Goal: Transaction & Acquisition: Purchase product/service

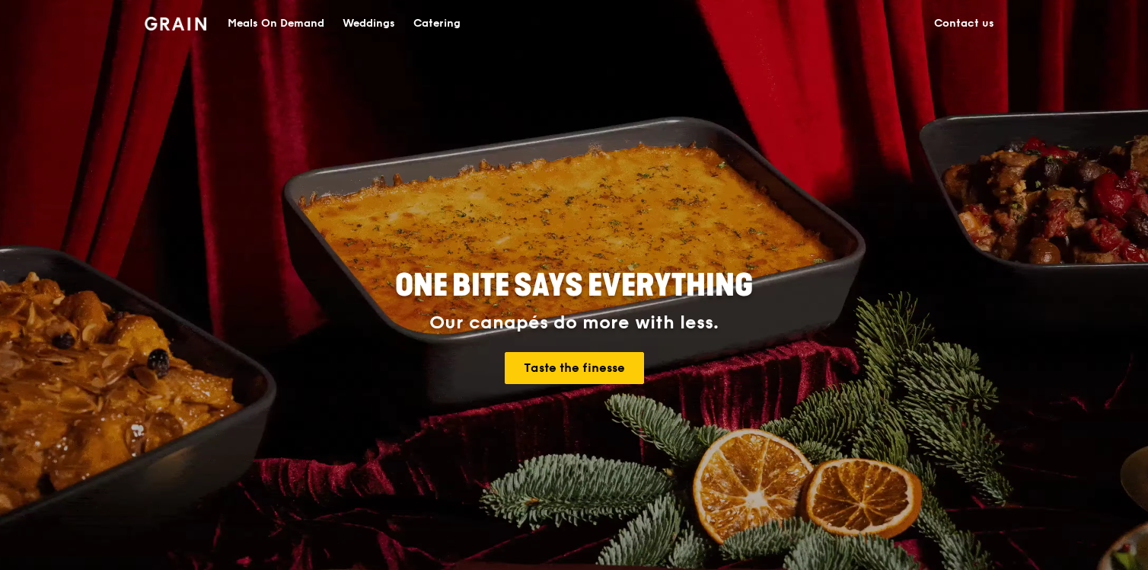
click at [439, 20] on div "Catering" at bounding box center [436, 24] width 47 height 46
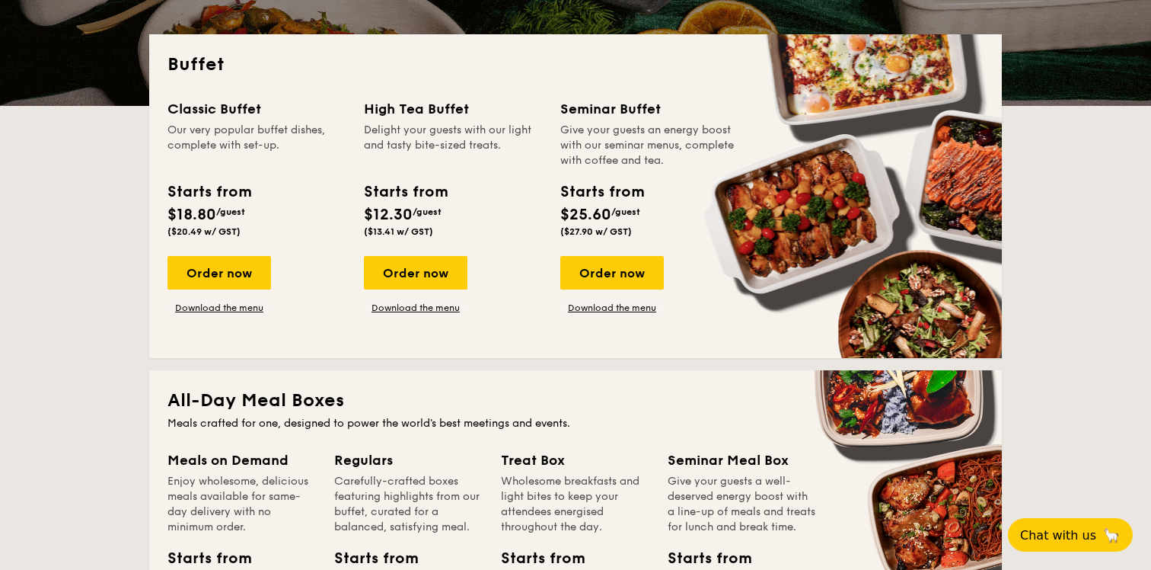
scroll to position [316, 0]
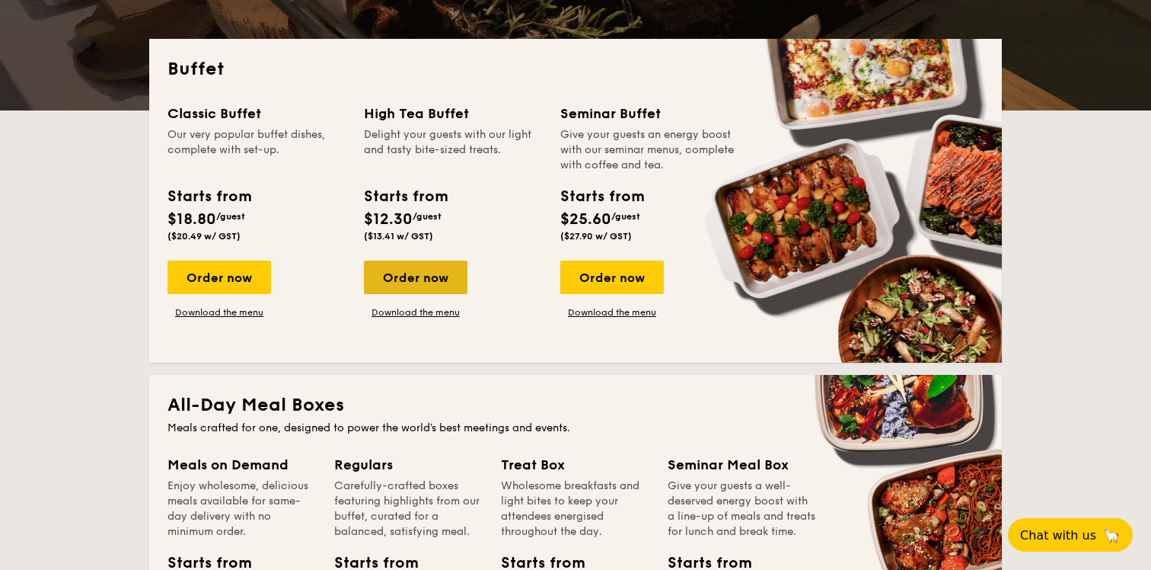
click at [426, 274] on div "Order now" at bounding box center [416, 277] width 104 height 34
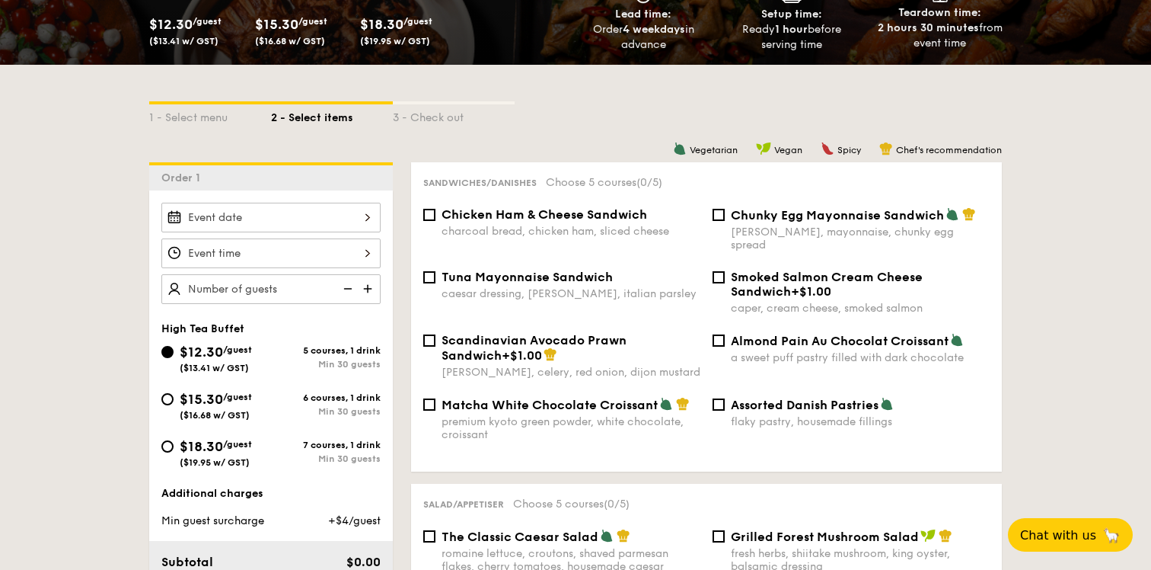
scroll to position [276, 0]
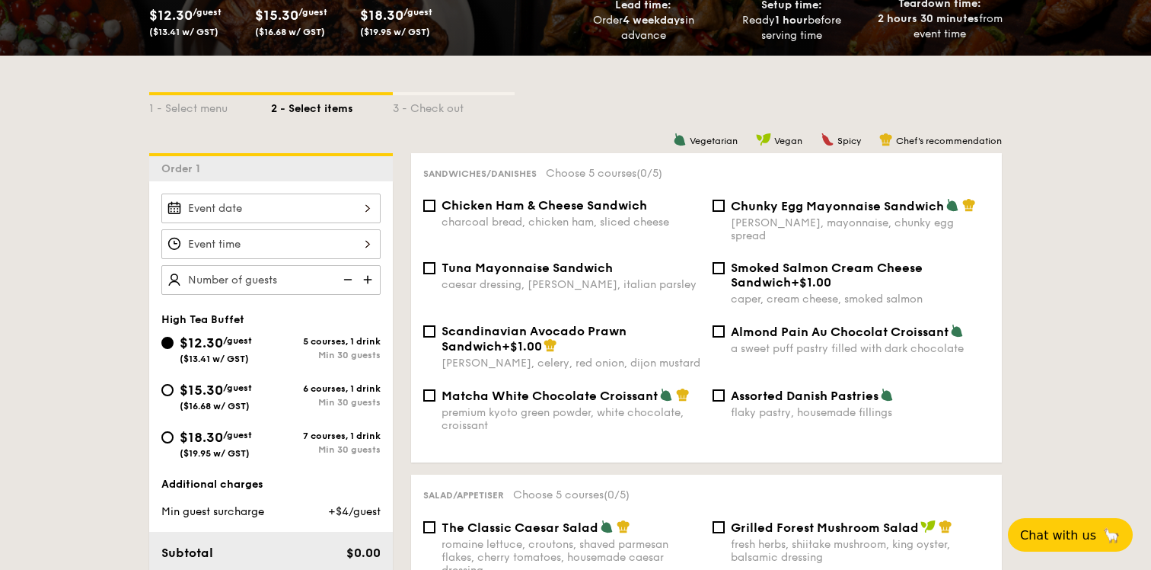
click at [174, 394] on div "$15.30 /guest ($16.68 w/ GST)" at bounding box center [216, 395] width 110 height 32
click at [174, 394] on input "$15.30 /guest ($16.68 w/ GST) 6 courses, 1 drink Min 30 guests" at bounding box center [167, 390] width 12 height 12
radio input "true"
click at [727, 324] on div "Almond Pain Au Chocolat Croissant a sweet puff pastry filled with dark chocolate" at bounding box center [851, 339] width 289 height 31
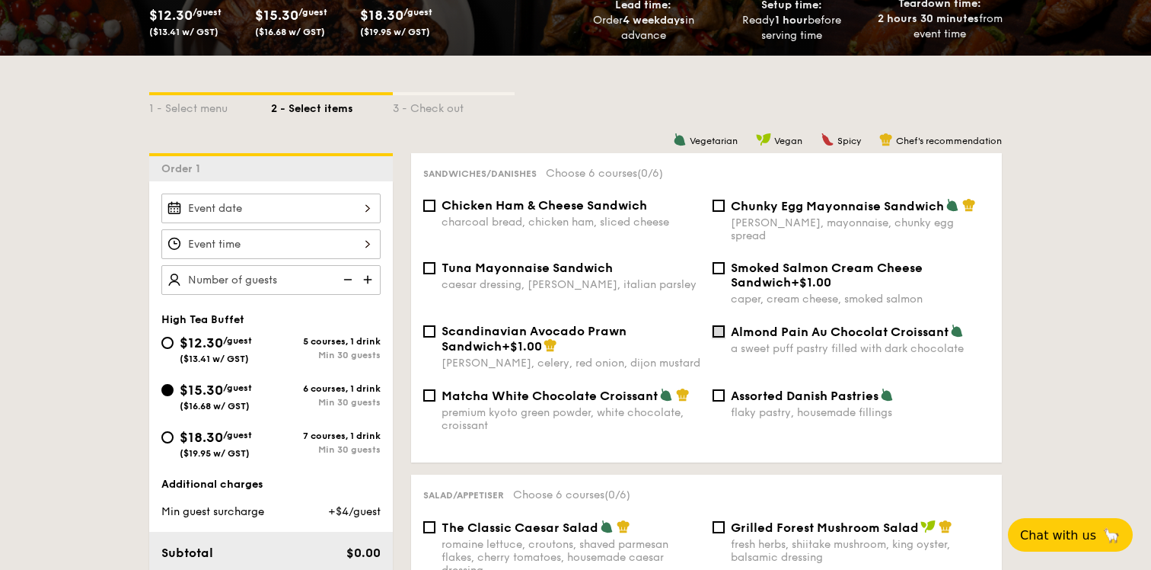
click at [723, 325] on input "Almond Pain Au Chocolat Croissant a sweet puff pastry filled with dark chocolate" at bounding box center [719, 331] width 12 height 12
checkbox input "true"
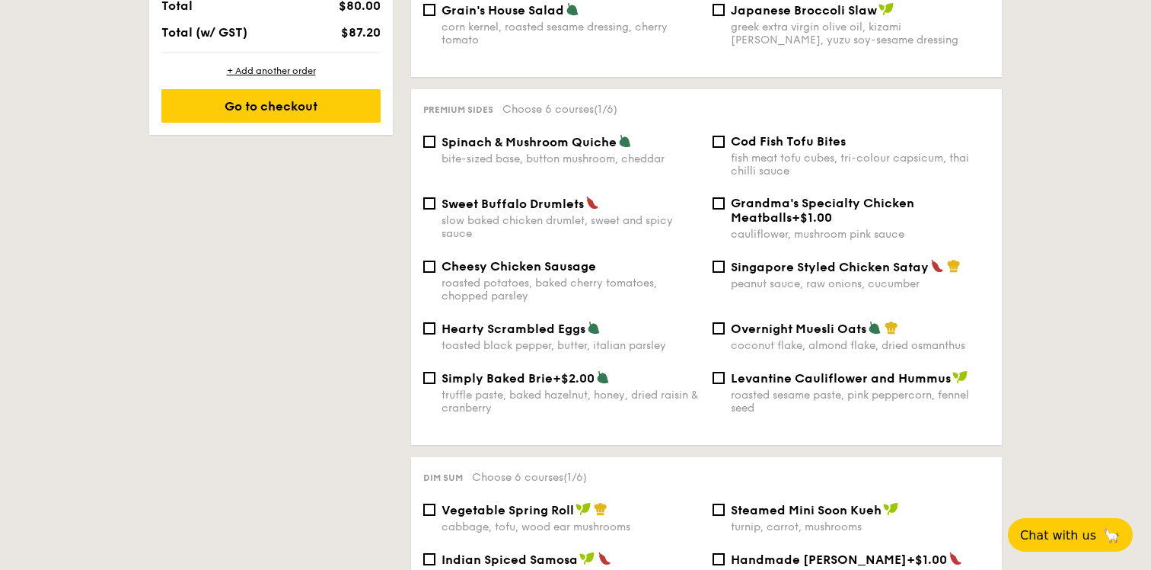
scroll to position [938, 0]
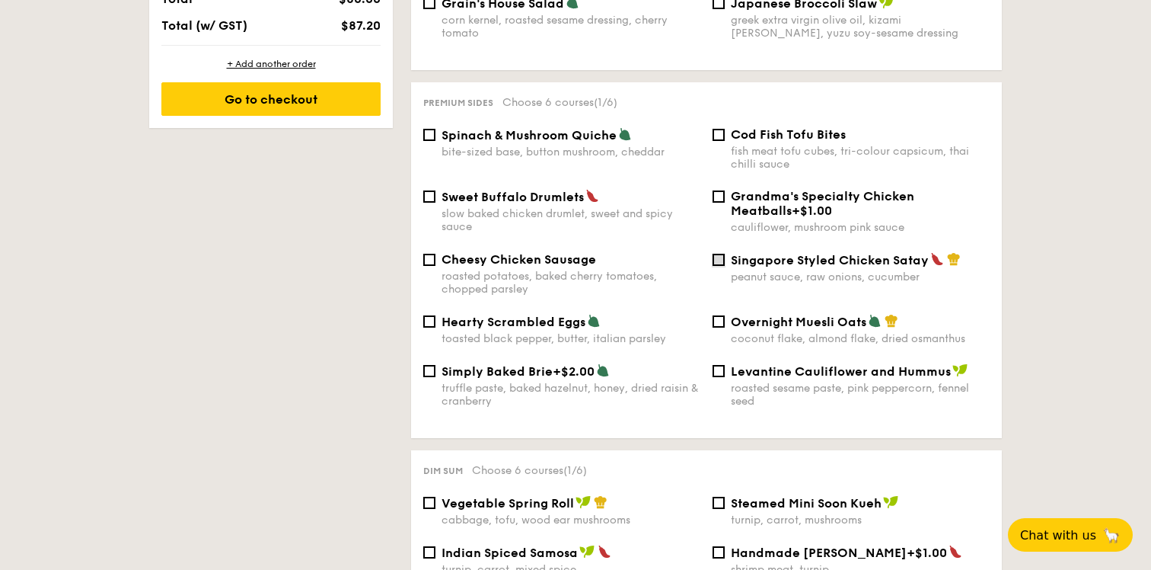
click at [720, 254] on input "Singapore Styled Chicken Satay peanut sauce, raw onions, cucumber" at bounding box center [719, 260] width 12 height 12
checkbox input "true"
click at [429, 219] on label "Sweet Buffalo Drumlets slow baked chicken drumlet, sweet and spicy sauce" at bounding box center [561, 226] width 277 height 14
click at [429, 203] on input "Sweet Buffalo Drumlets slow baked chicken drumlet, sweet and spicy sauce" at bounding box center [429, 196] width 12 height 12
checkbox input "true"
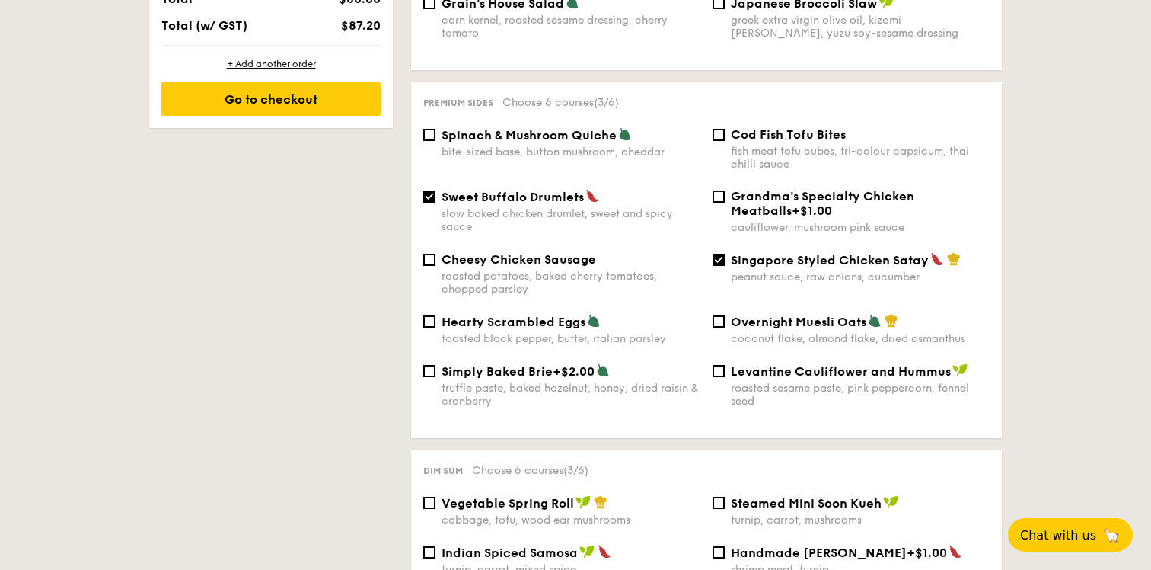
click at [439, 132] on div "Spinach & Mushroom Quiche bite-sized base, button mushroom, cheddar" at bounding box center [561, 142] width 289 height 31
click at [423, 129] on input "Spinach & Mushroom Quiche bite-sized base, button mushroom, cheddar" at bounding box center [429, 135] width 12 height 12
checkbox input "true"
click at [721, 129] on input "Cod Fish Tofu Bites fish meat tofu cubes, tri-colour capsicum, thai chilli sauce" at bounding box center [719, 135] width 12 height 12
checkbox input "true"
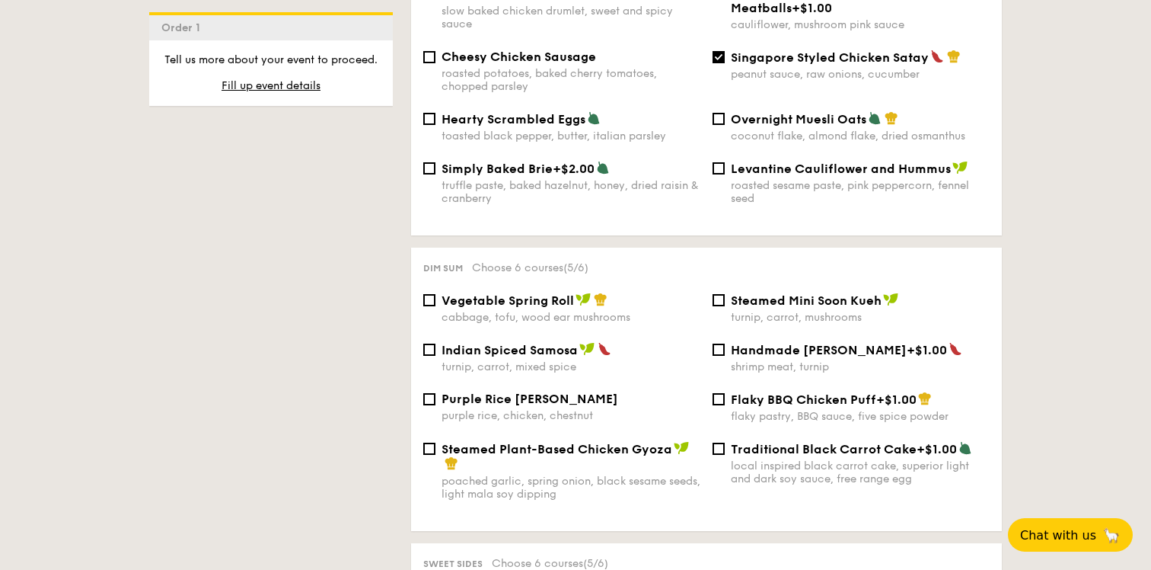
scroll to position [1144, 0]
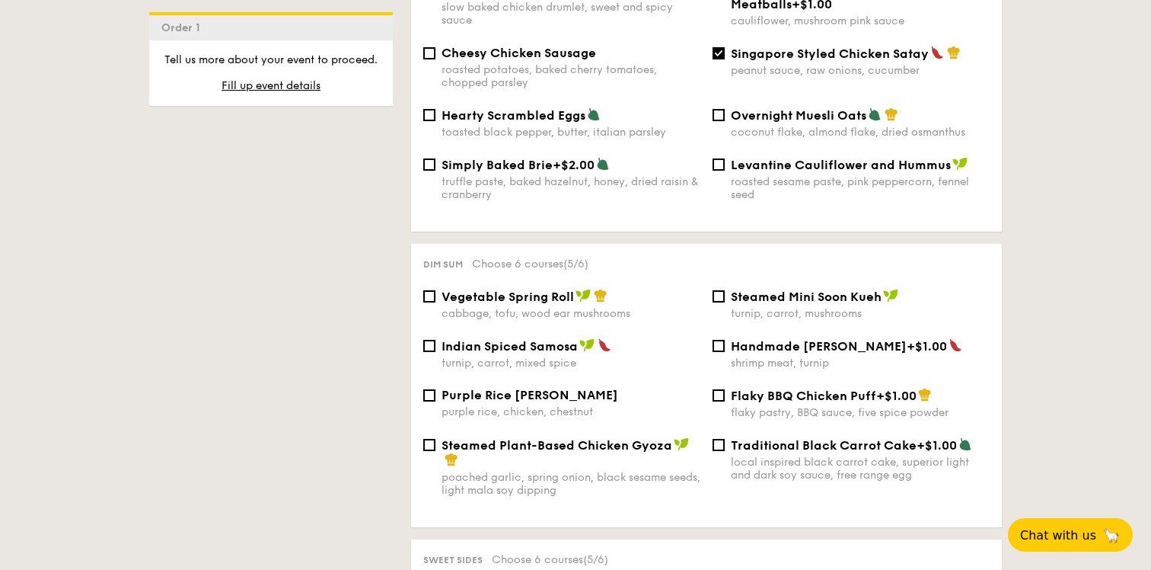
click at [725, 443] on div "Traditional Black Carrot Cake +$1.00 local inspired black carrot cake, superior…" at bounding box center [851, 459] width 289 height 44
click at [715, 442] on input "Traditional Black Carrot Cake +$1.00 local inspired black carrot cake, superior…" at bounding box center [719, 445] width 12 height 12
checkbox input "true"
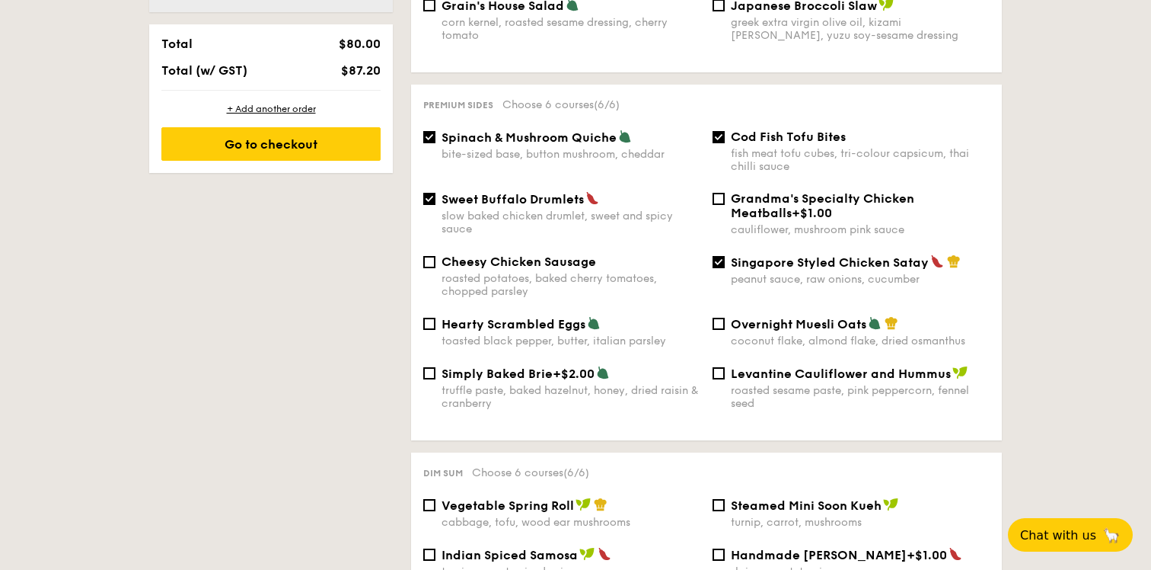
scroll to position [938, 0]
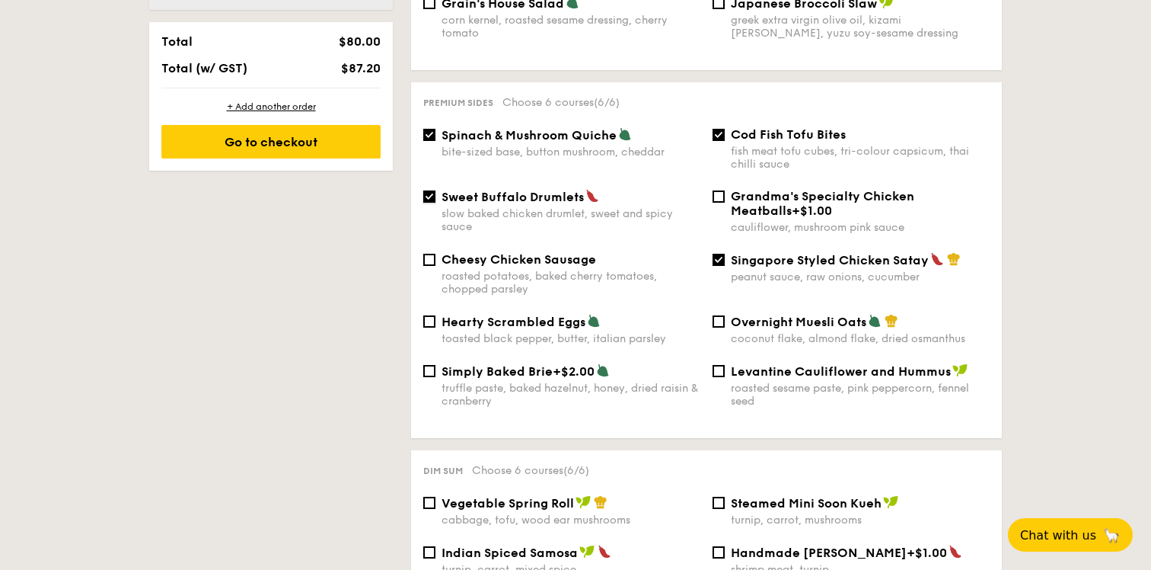
click at [425, 190] on input "Sweet Buffalo Drumlets slow baked chicken drumlet, sweet and spicy sauce" at bounding box center [429, 196] width 12 height 12
checkbox input "false"
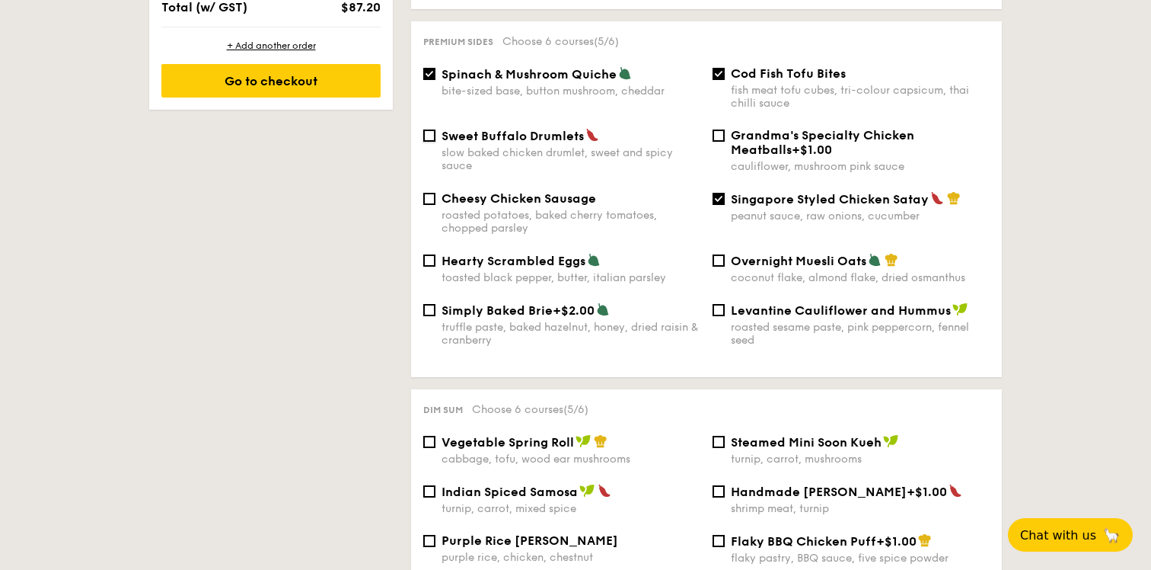
scroll to position [1040, 0]
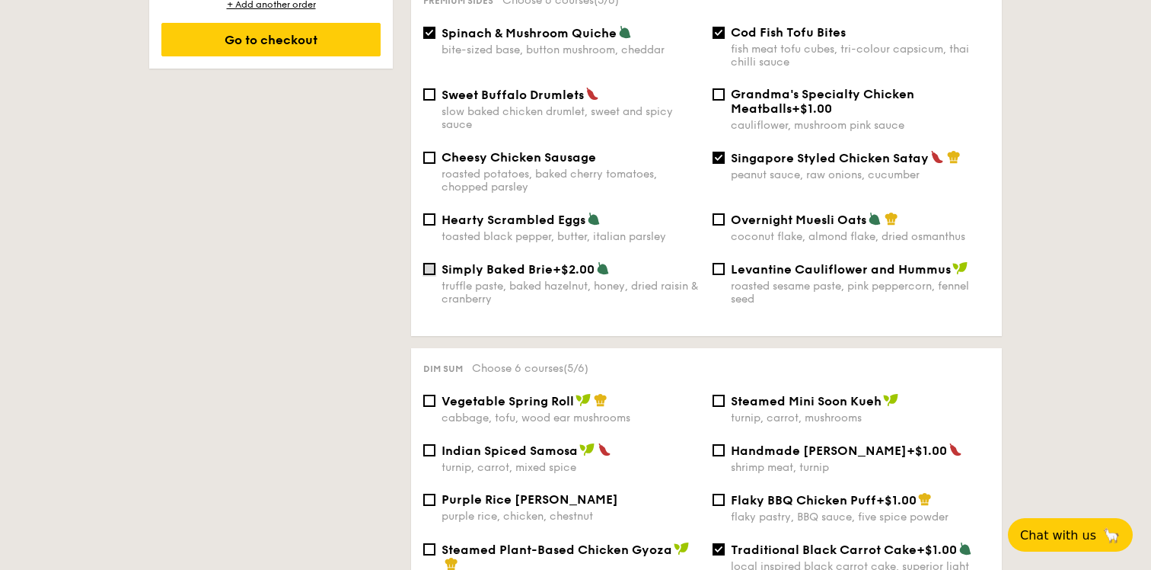
click at [434, 263] on input "Simply Baked Brie +$2.00 truffle paste, baked hazelnut, honey, dried raisin & c…" at bounding box center [429, 269] width 12 height 12
checkbox input "true"
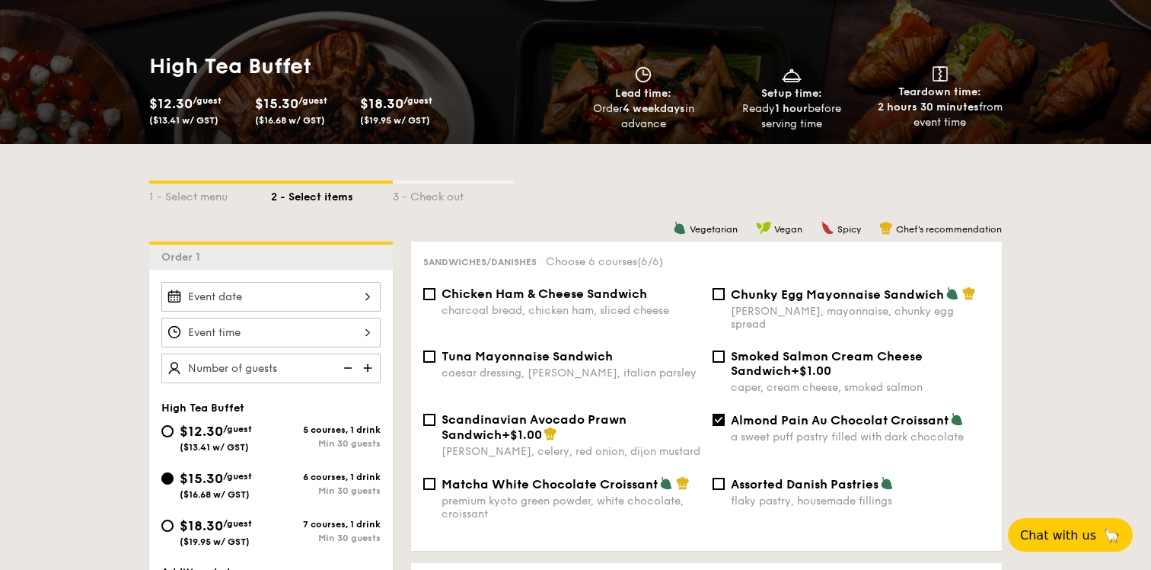
scroll to position [266, 0]
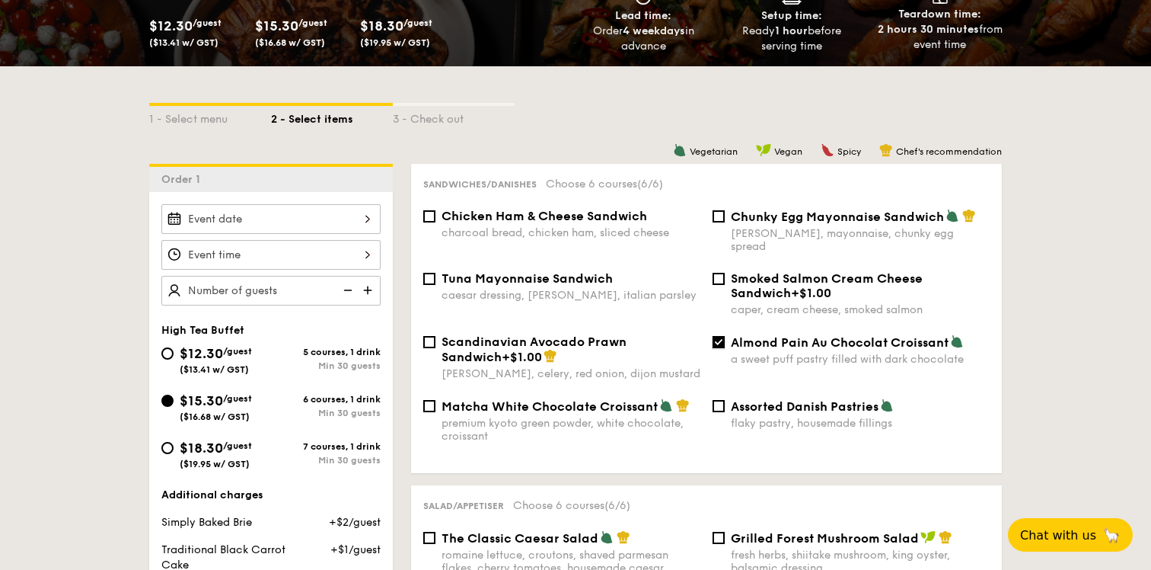
click at [717, 336] on input "Almond Pain Au Chocolat Croissant a sweet puff pastry filled with dark chocolate" at bounding box center [719, 342] width 12 height 12
checkbox input "false"
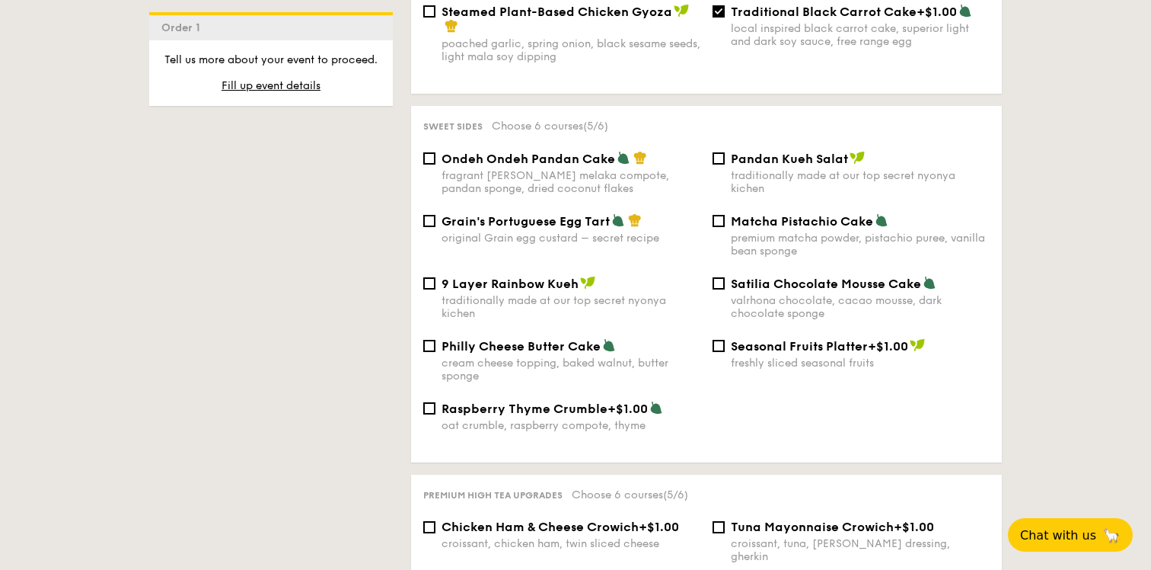
scroll to position [1595, 0]
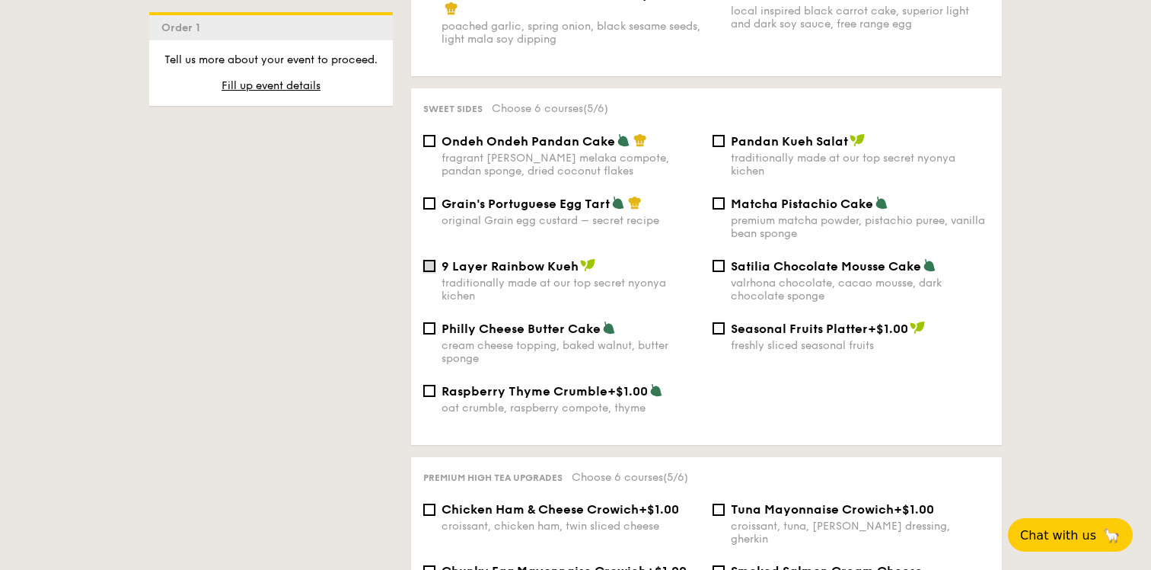
click at [428, 263] on input "9 Layer Rainbow Kueh traditionally made at our top secret nyonya kichen" at bounding box center [429, 266] width 12 height 12
checkbox input "true"
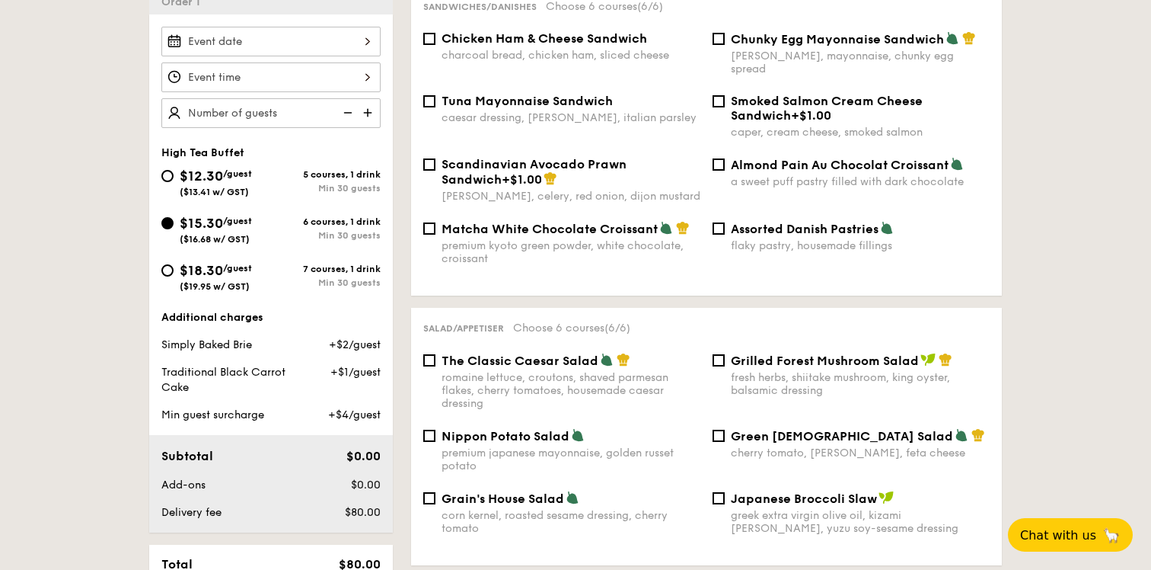
scroll to position [442, 0]
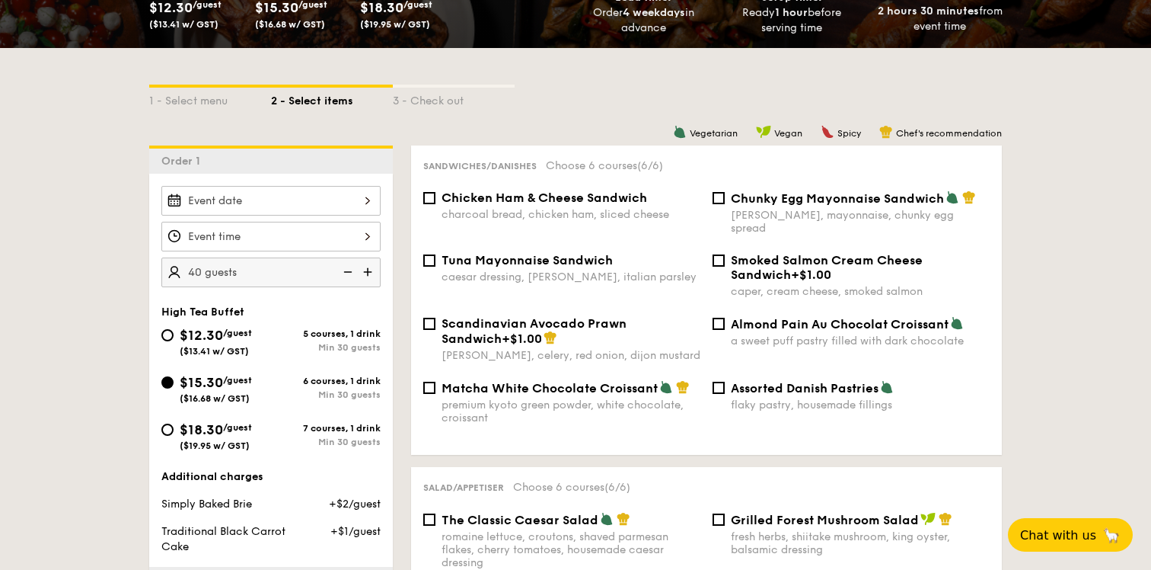
scroll to position [293, 0]
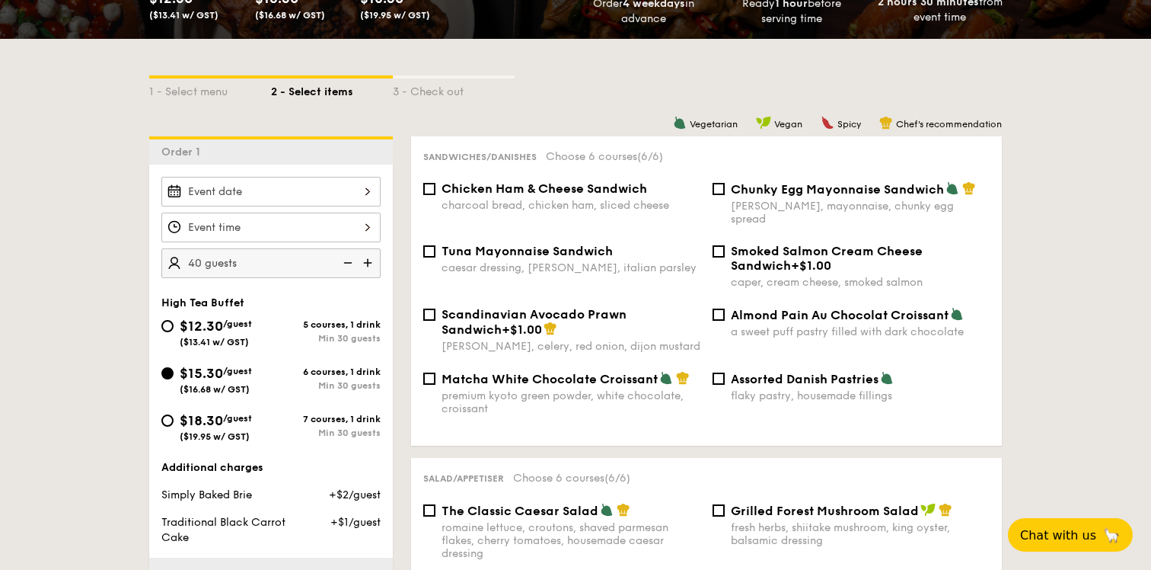
click at [377, 257] on img at bounding box center [369, 262] width 23 height 29
click at [352, 253] on img at bounding box center [346, 262] width 23 height 29
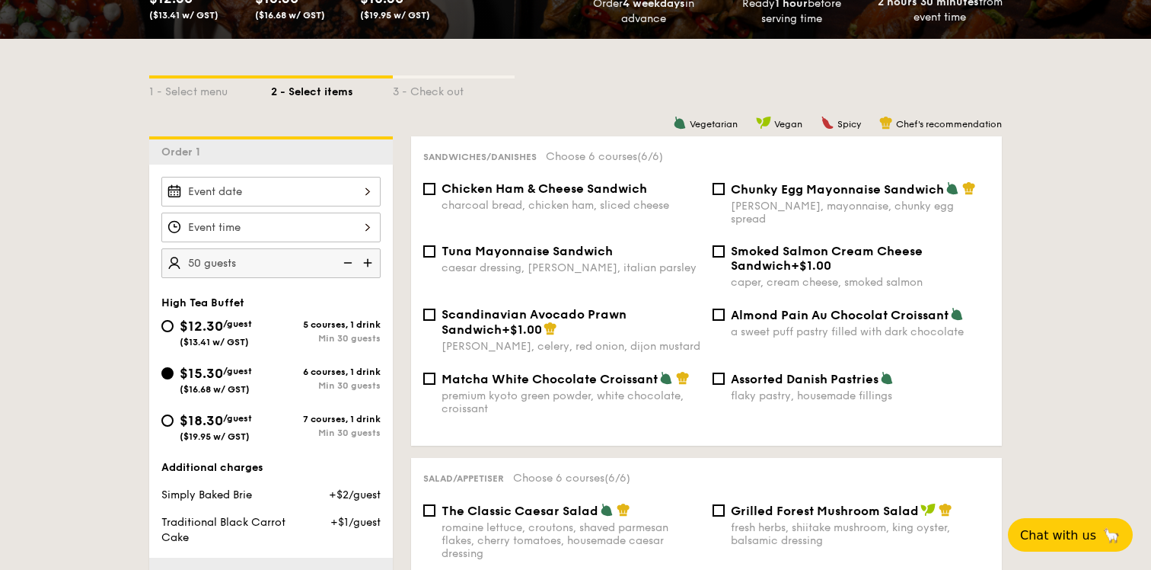
type input "45 guests"
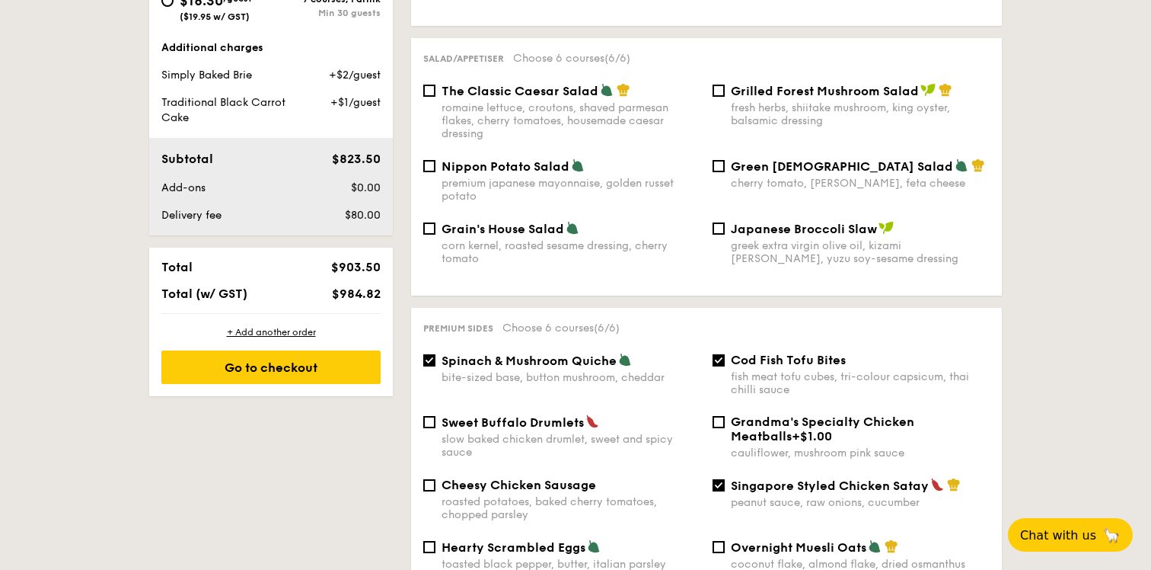
scroll to position [720, 0]
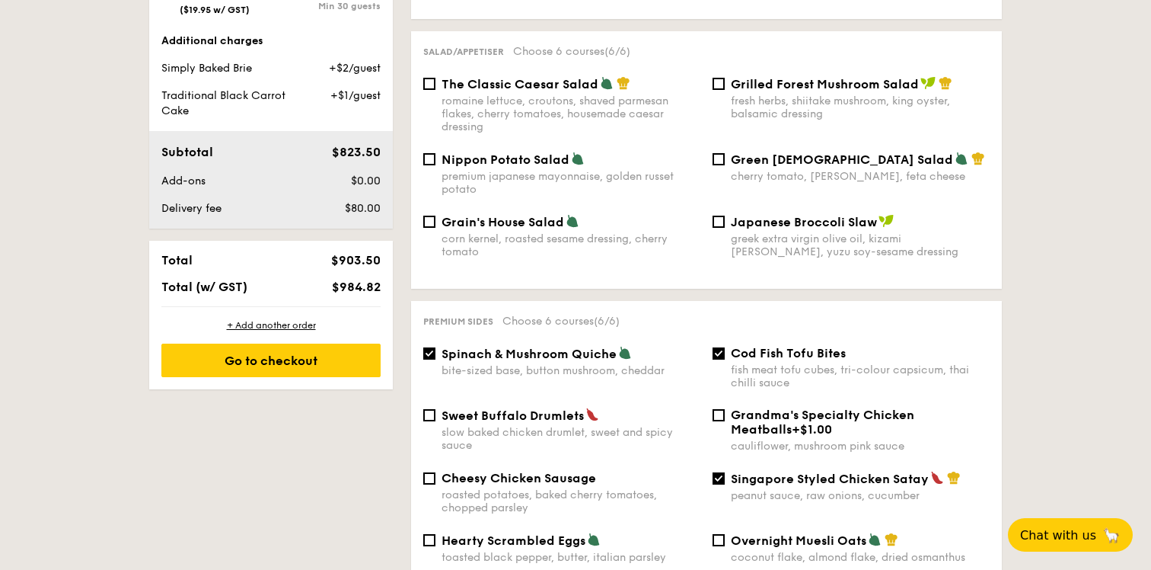
click at [321, 360] on div "Go to checkout" at bounding box center [270, 360] width 219 height 34
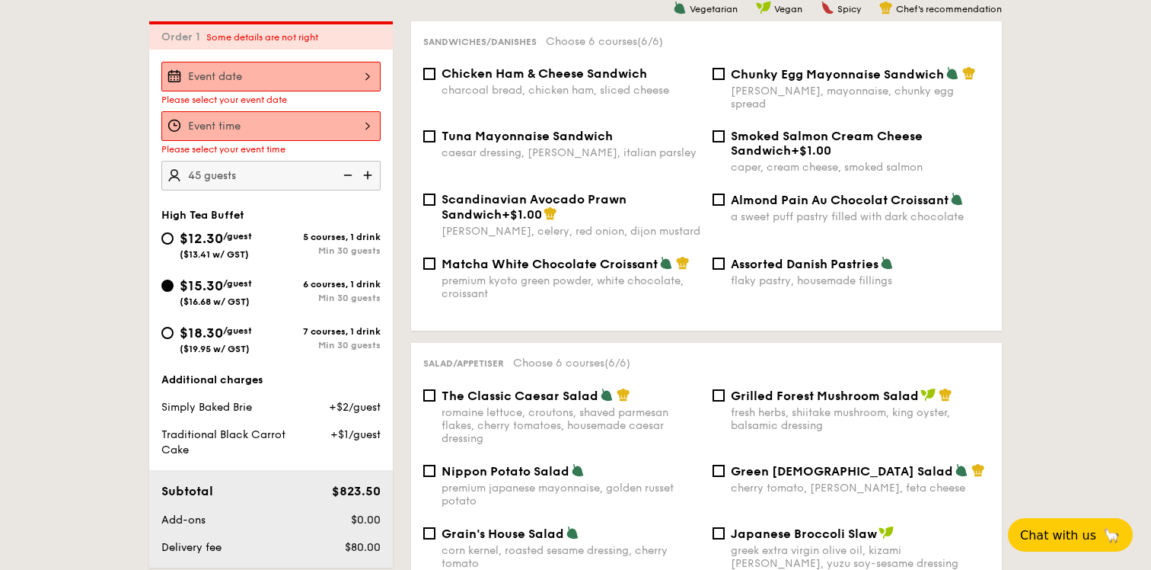
scroll to position [407, 0]
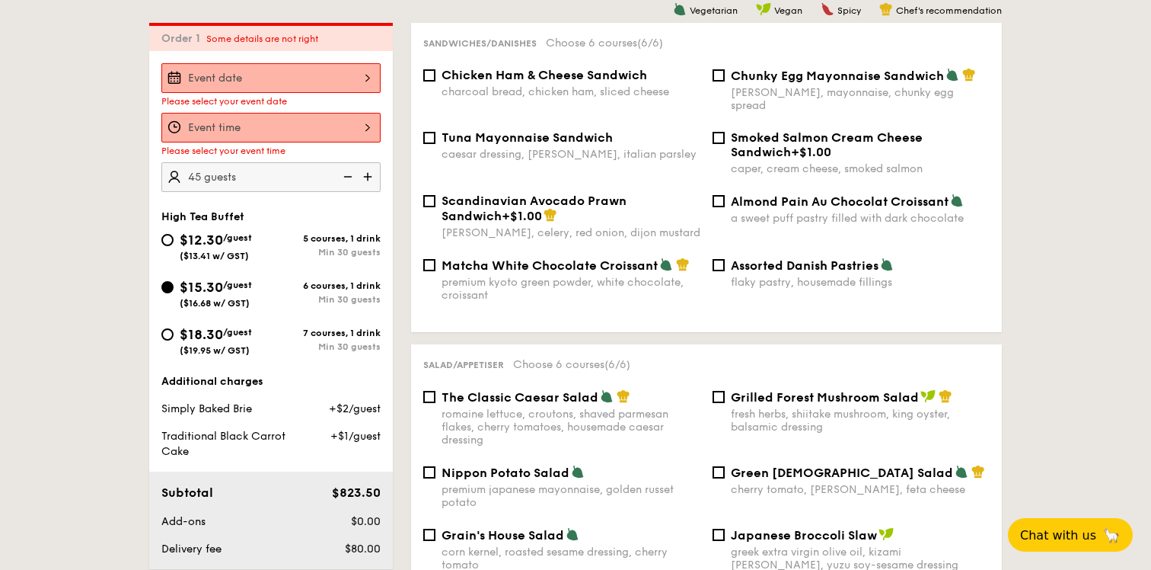
click at [344, 68] on div at bounding box center [270, 78] width 219 height 30
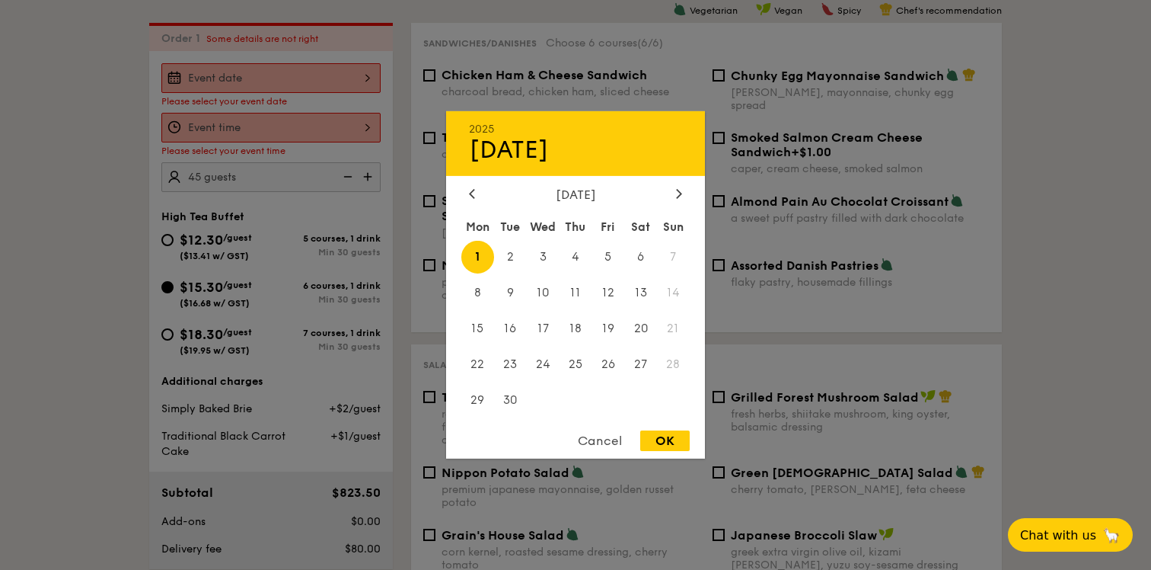
click at [46, 364] on div at bounding box center [575, 285] width 1151 height 570
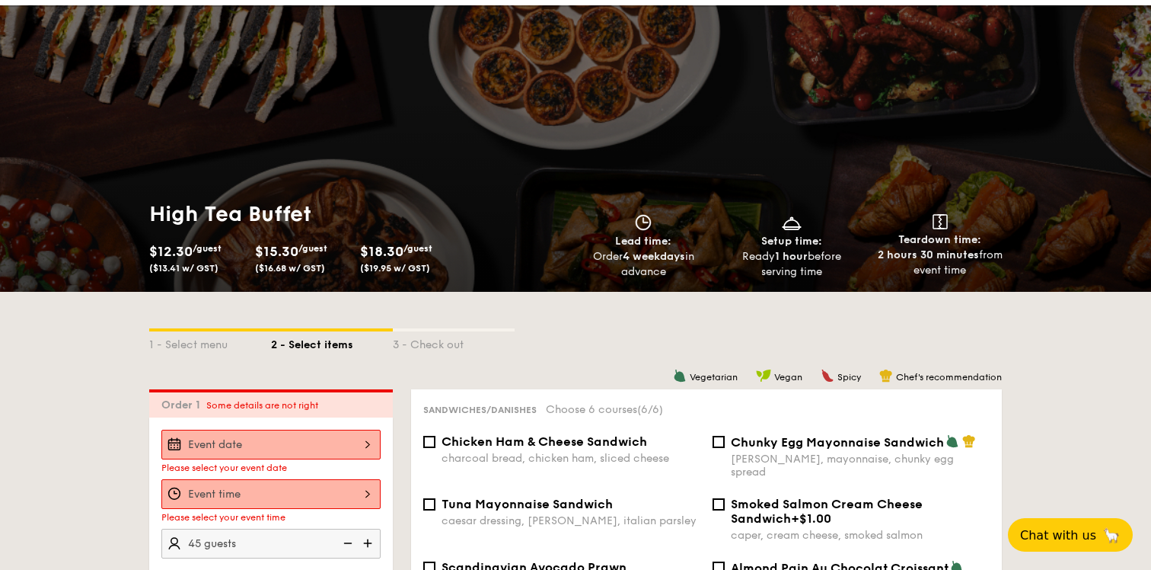
scroll to position [0, 0]
